Goal: Task Accomplishment & Management: Use online tool/utility

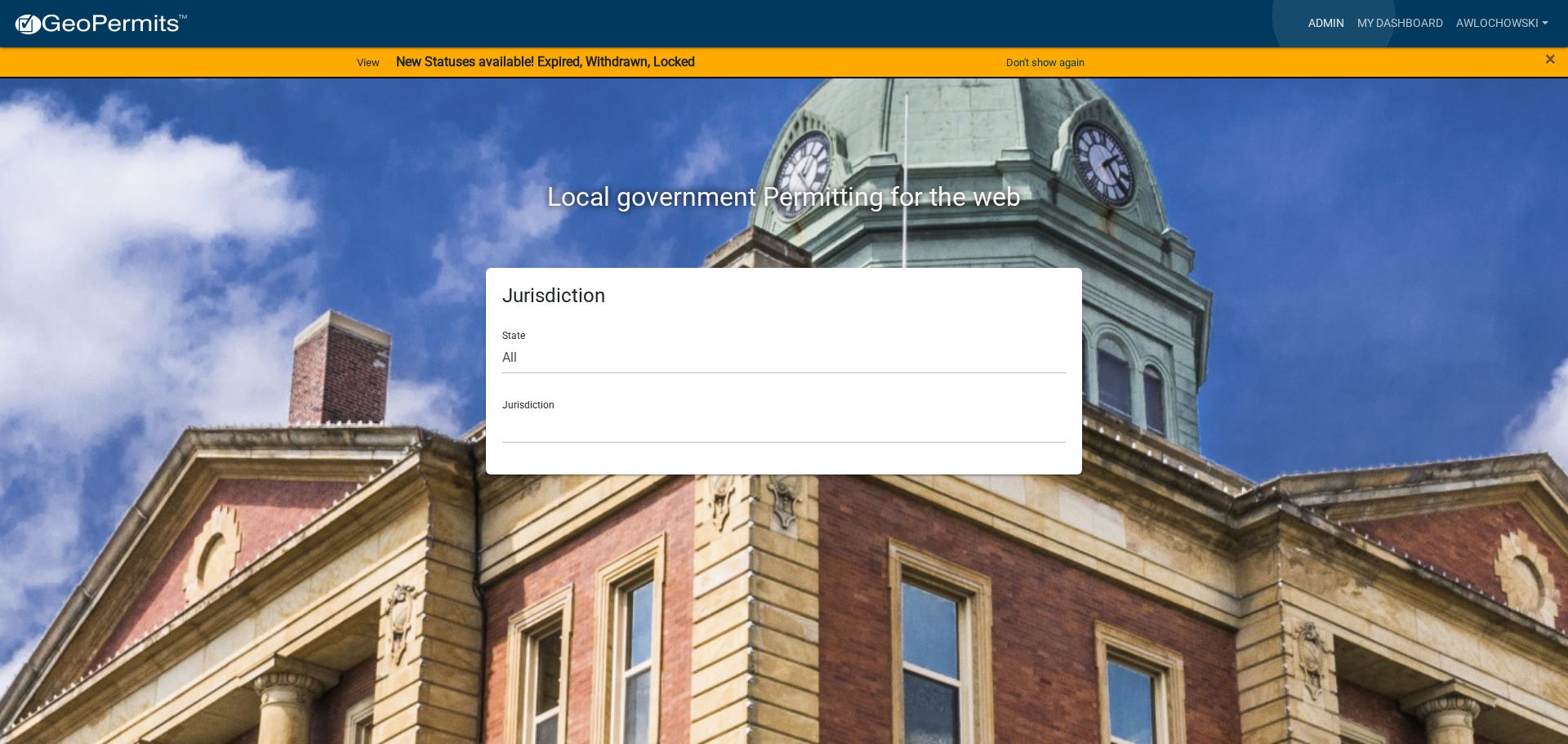
click at [1334, 15] on link "Admin" at bounding box center [1327, 24] width 49 height 31
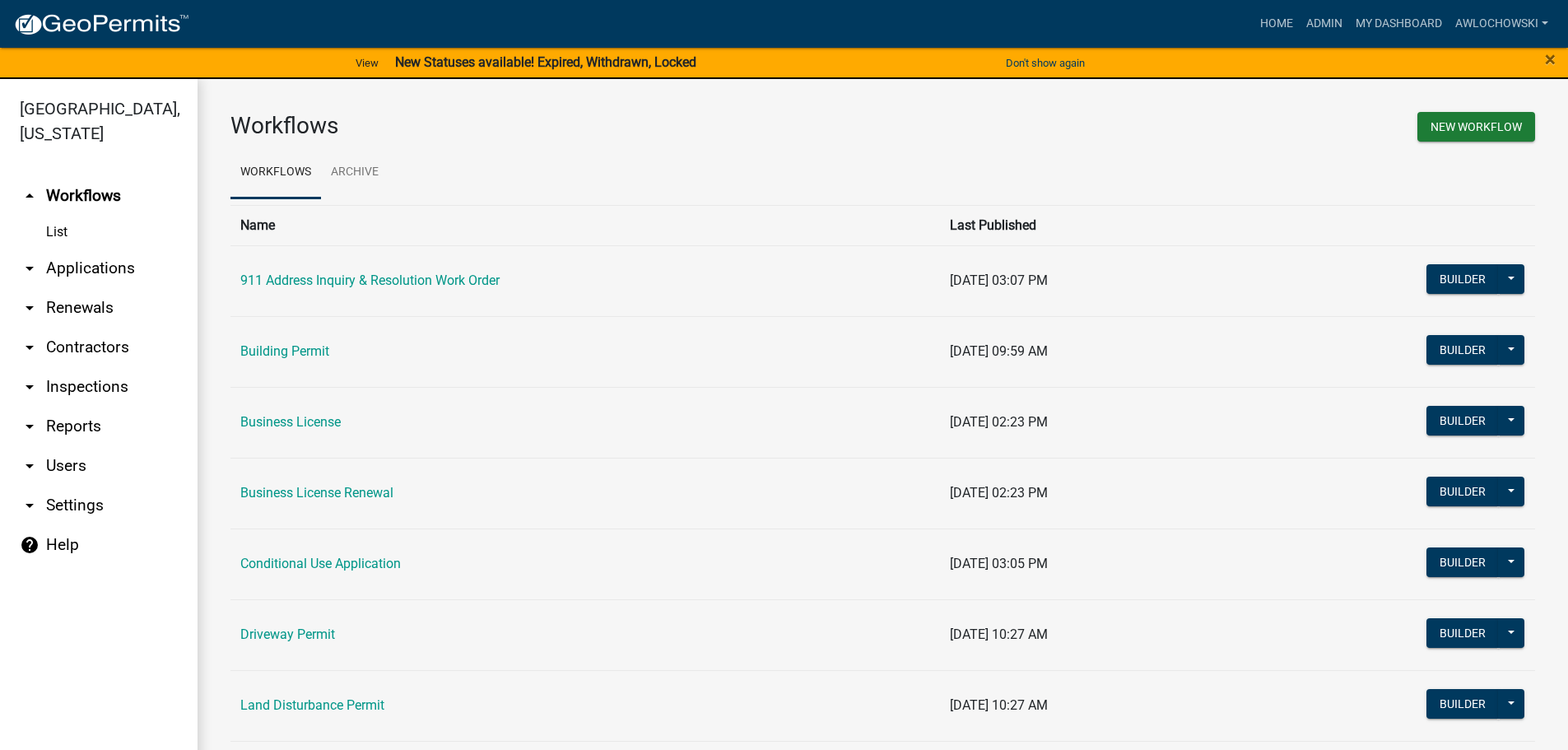
click at [79, 266] on link "arrow_drop_down Applications" at bounding box center [98, 268] width 198 height 39
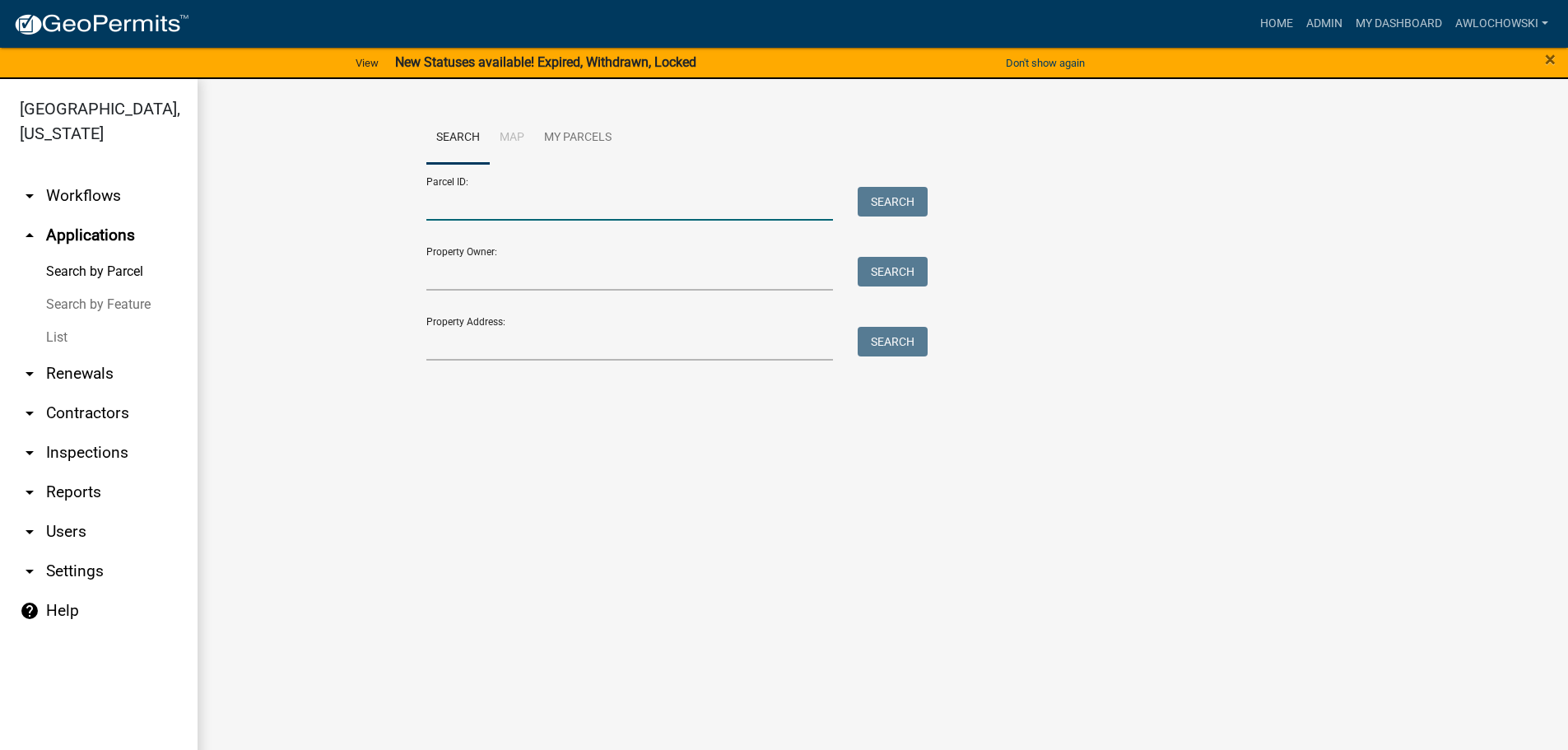
click at [447, 196] on input "Parcel ID:" at bounding box center [630, 203] width 407 height 34
type input "3038L 002"
click at [897, 197] on button "Search" at bounding box center [892, 201] width 70 height 30
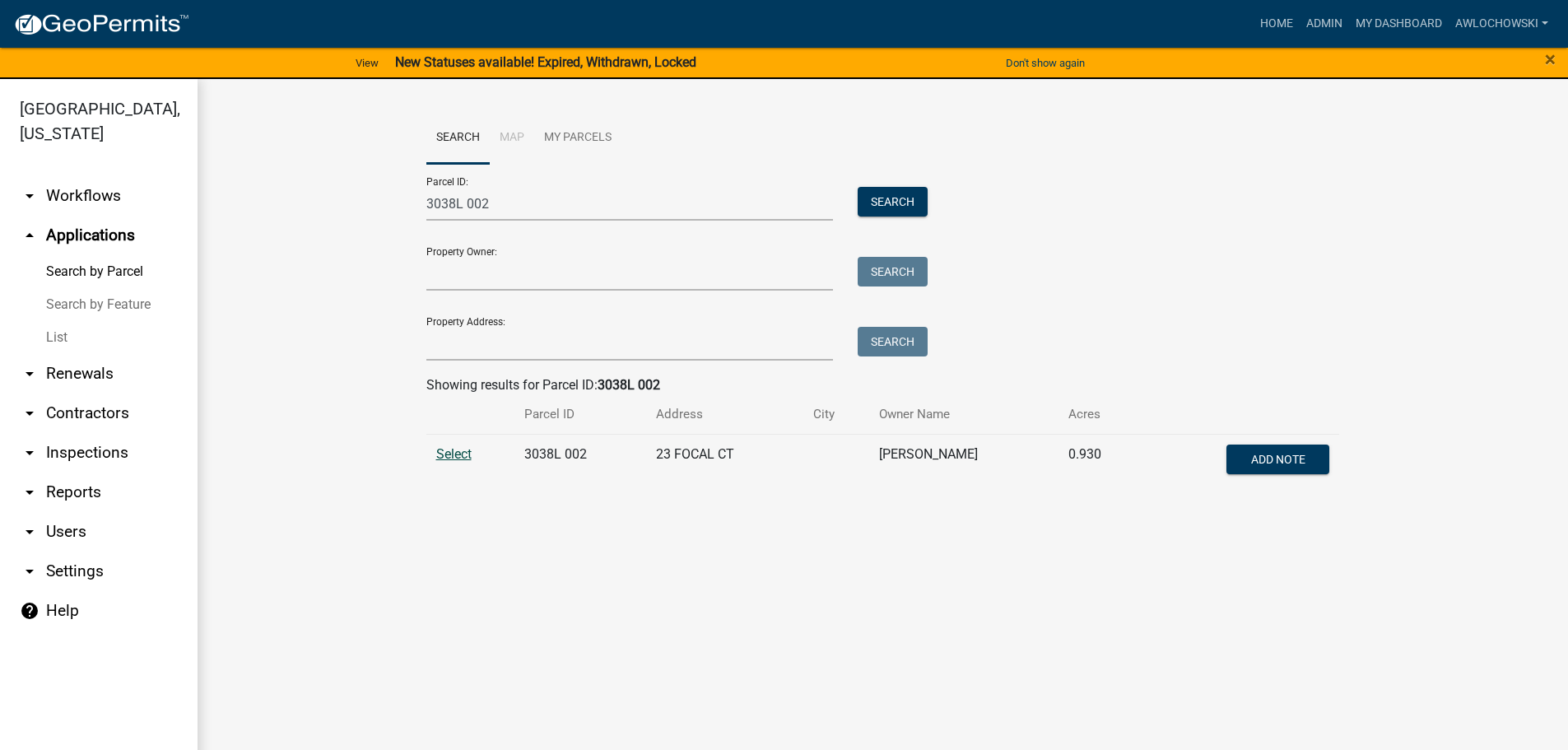
click at [463, 454] on span "Select" at bounding box center [454, 454] width 36 height 15
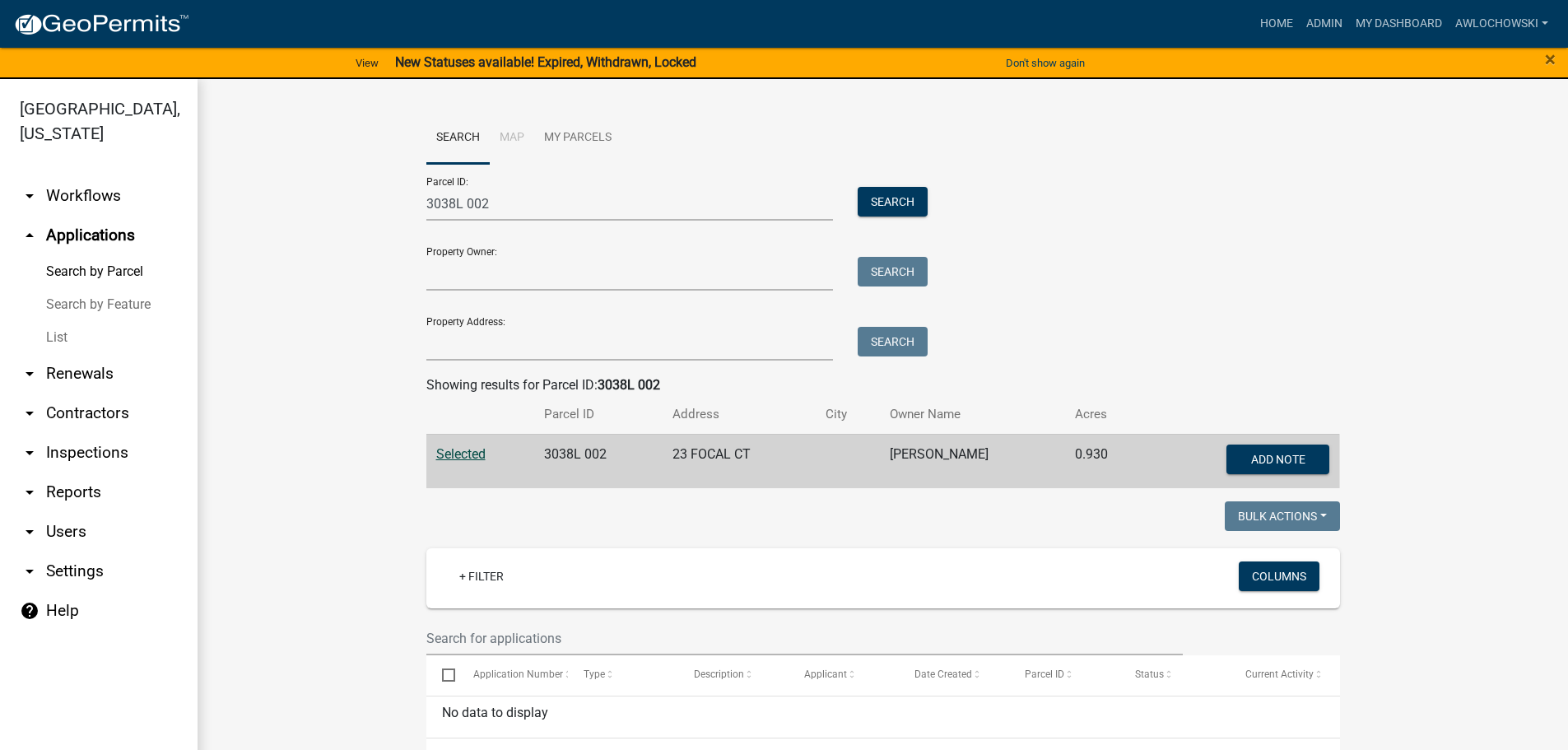
scroll to position [43, 0]
